Goal: Information Seeking & Learning: Learn about a topic

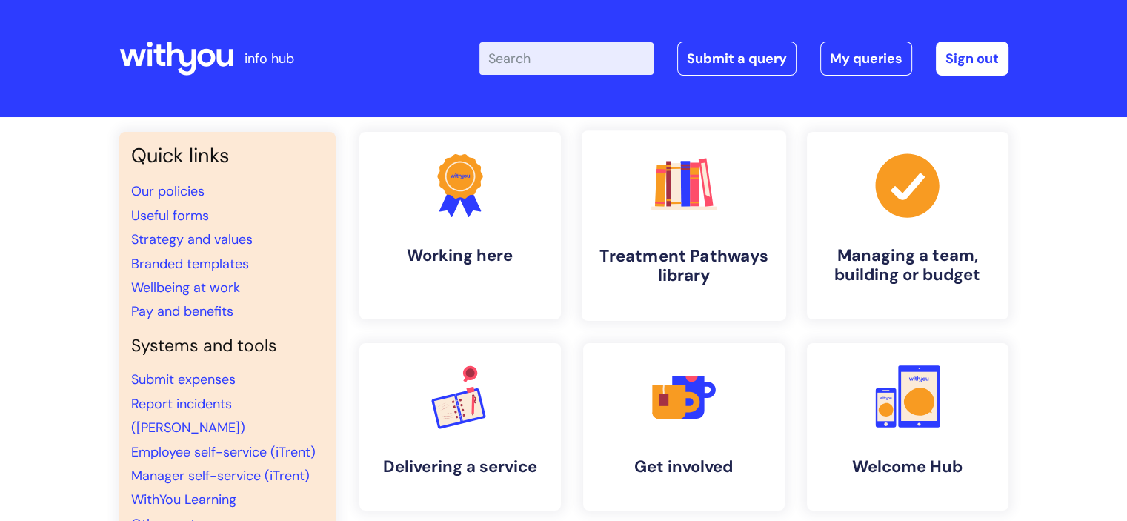
click at [741, 275] on h4 "Treatment Pathways library" at bounding box center [684, 266] width 181 height 40
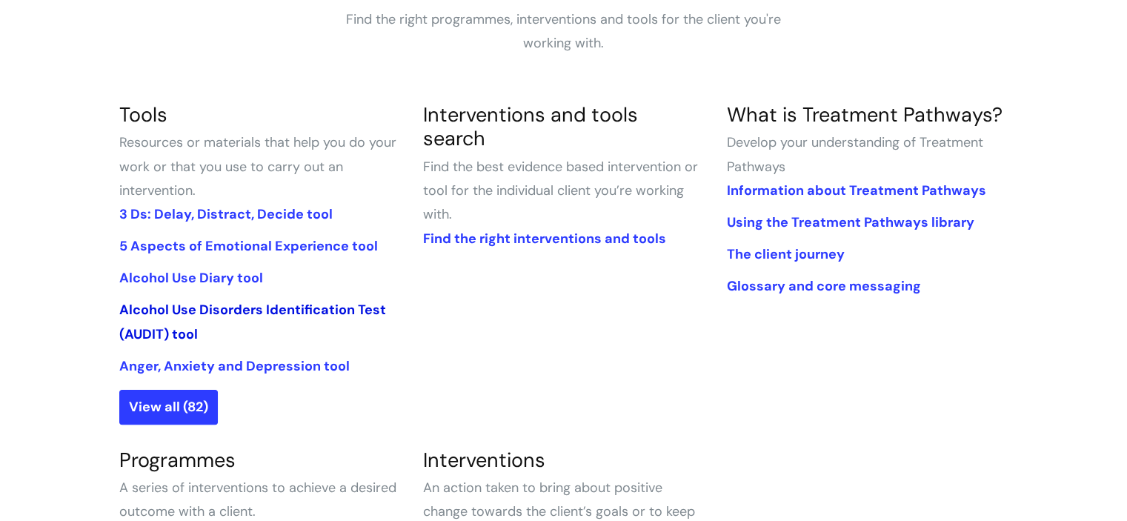
scroll to position [296, 0]
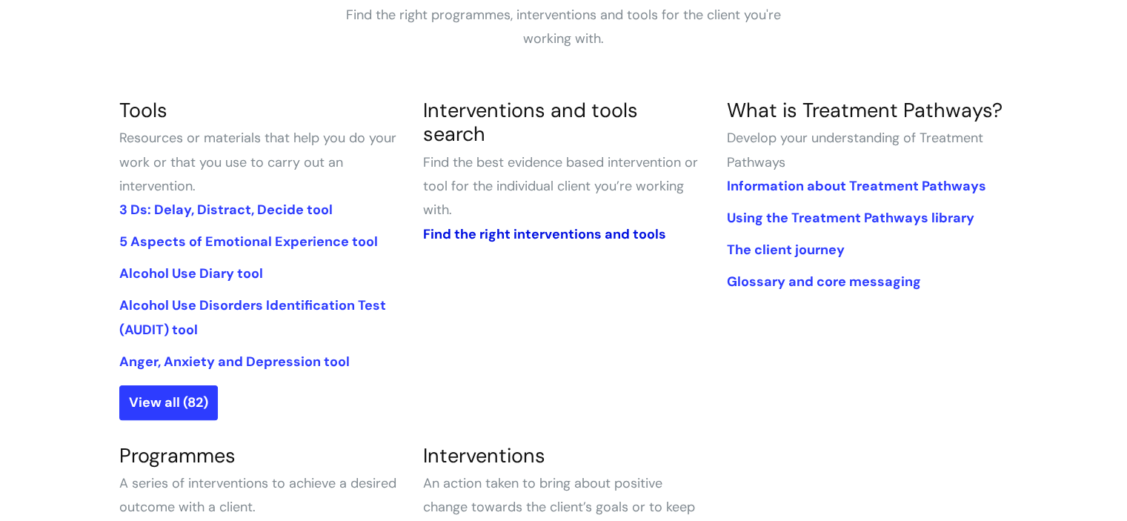
click at [606, 225] on link "Find the right interventions and tools" at bounding box center [543, 234] width 243 height 18
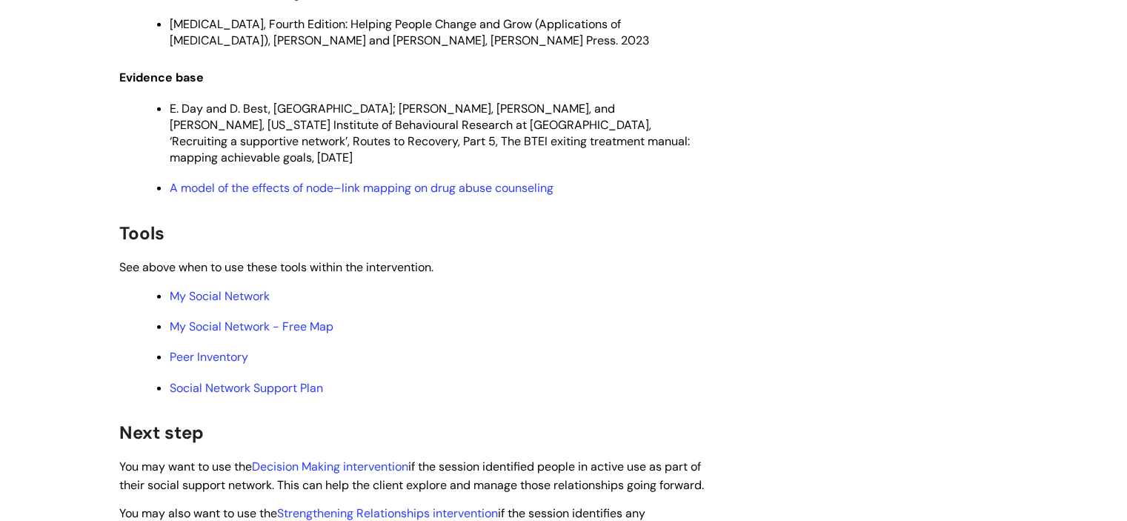
scroll to position [4447, 0]
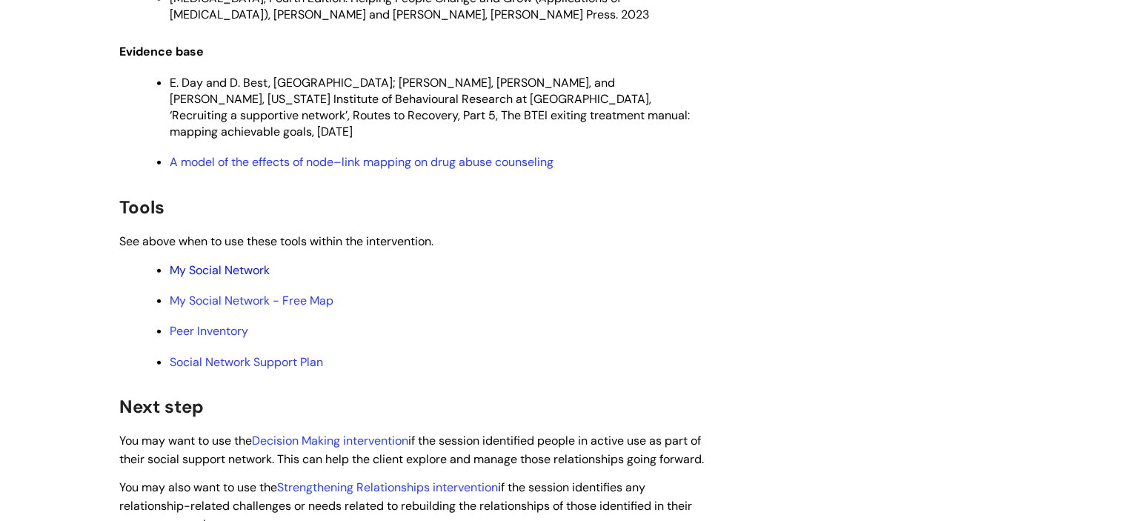
click at [190, 278] on link "My Social Network" at bounding box center [220, 270] width 100 height 16
click at [288, 308] on link "My Social Network - Free Map" at bounding box center [252, 301] width 164 height 16
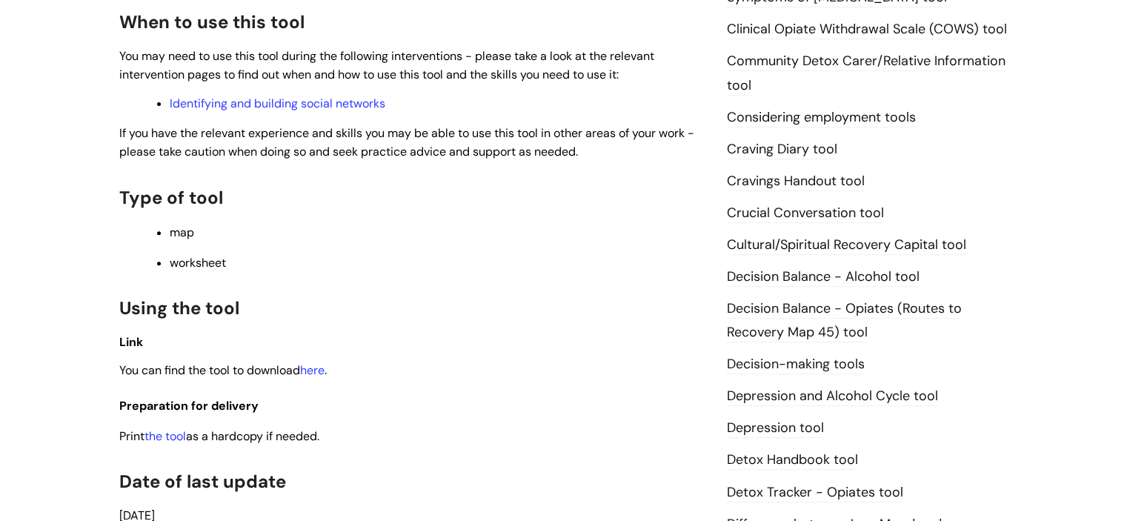
scroll to position [507, 0]
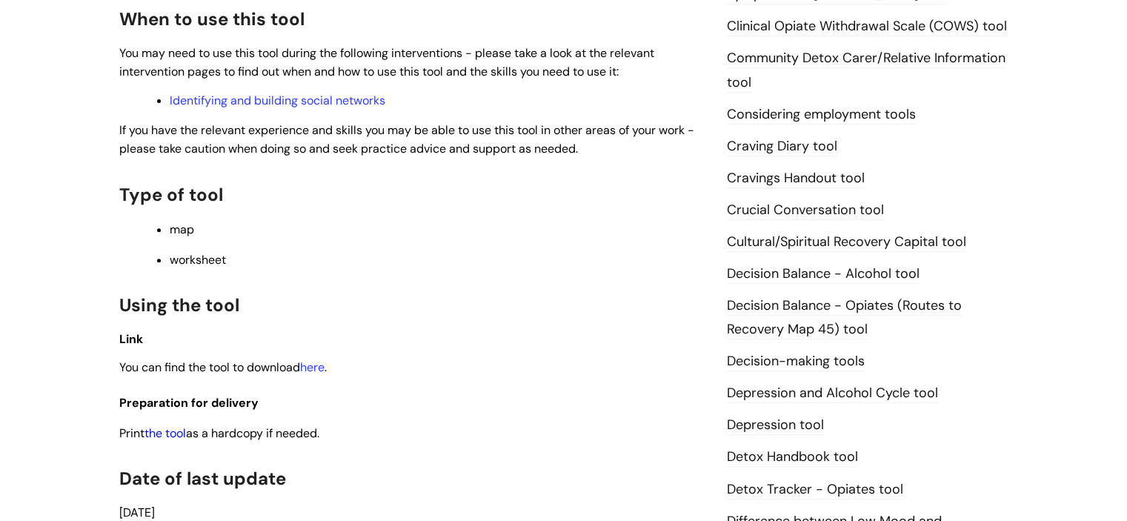
click at [177, 435] on link "the tool" at bounding box center [166, 433] width 42 height 16
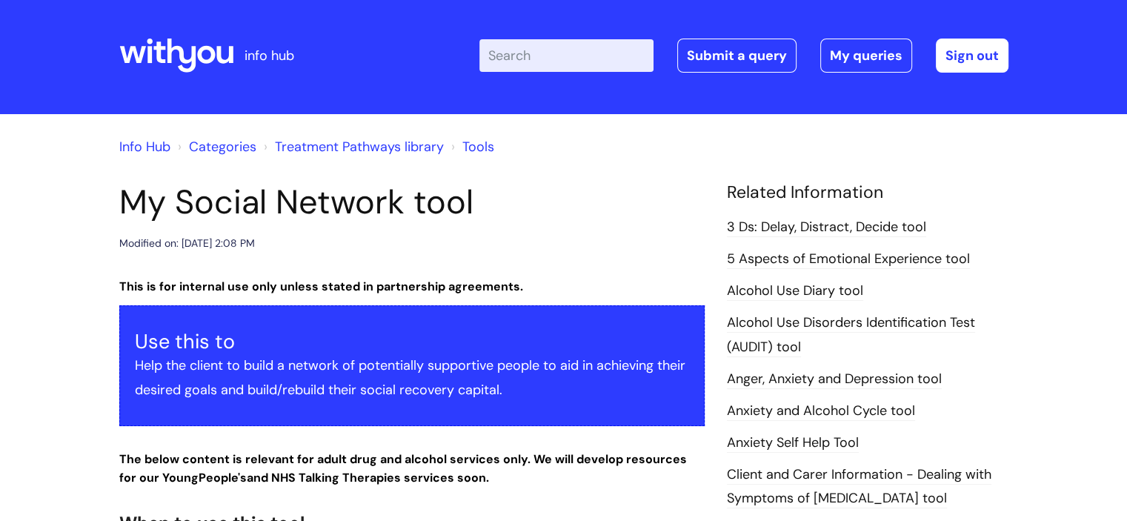
scroll to position [0, 0]
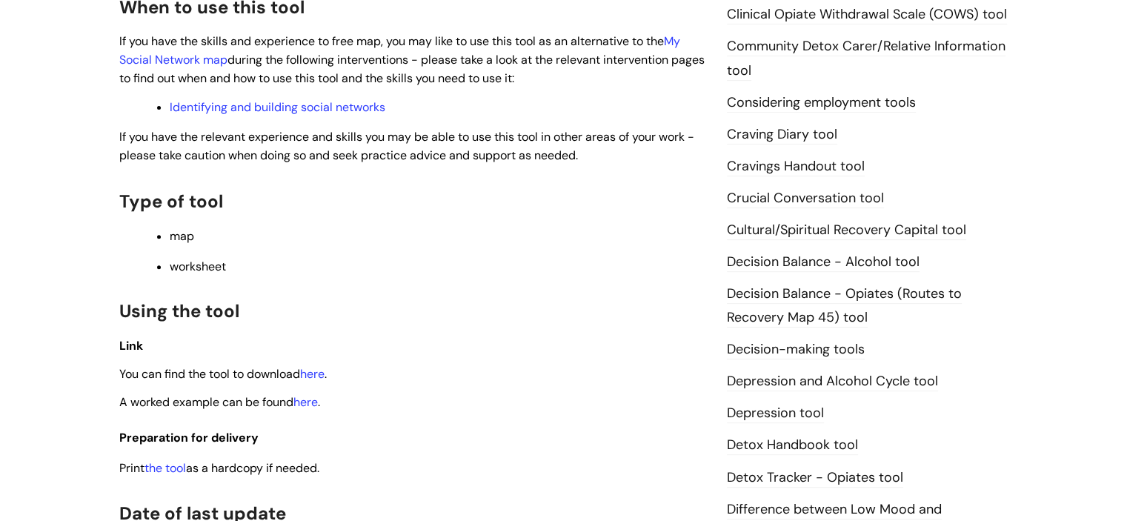
scroll to position [741, 0]
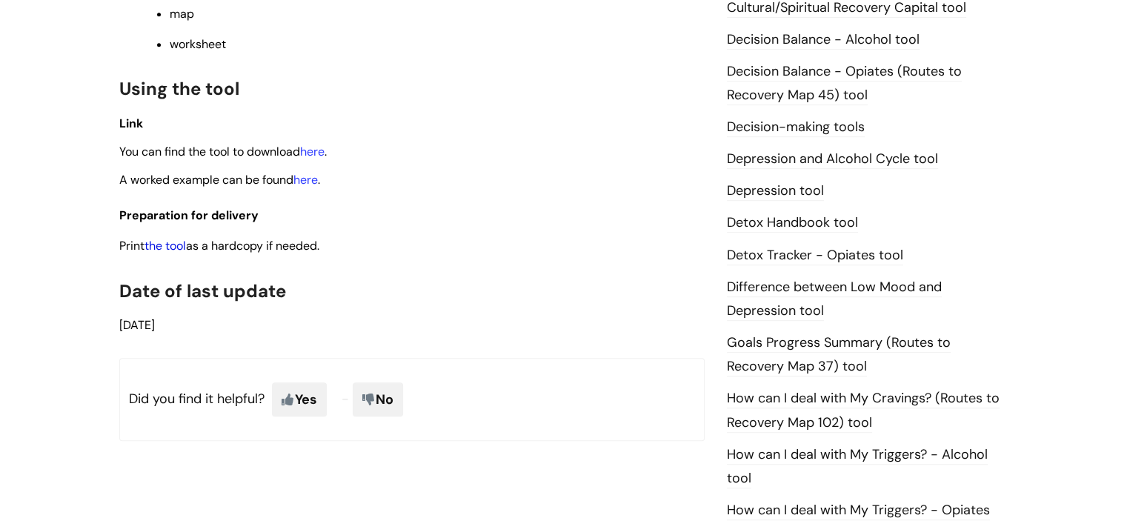
click at [168, 245] on link "the tool" at bounding box center [166, 246] width 42 height 16
